Goal: Navigation & Orientation: Find specific page/section

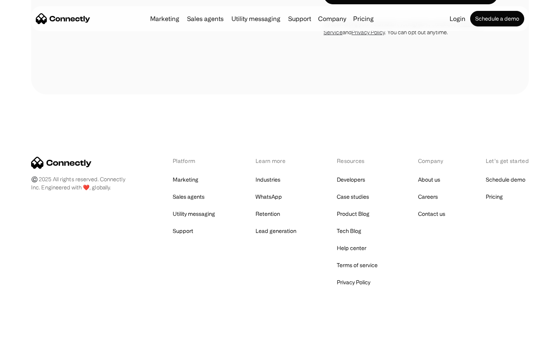
scroll to position [1316, 0]
